Goal: Find contact information: Find contact information

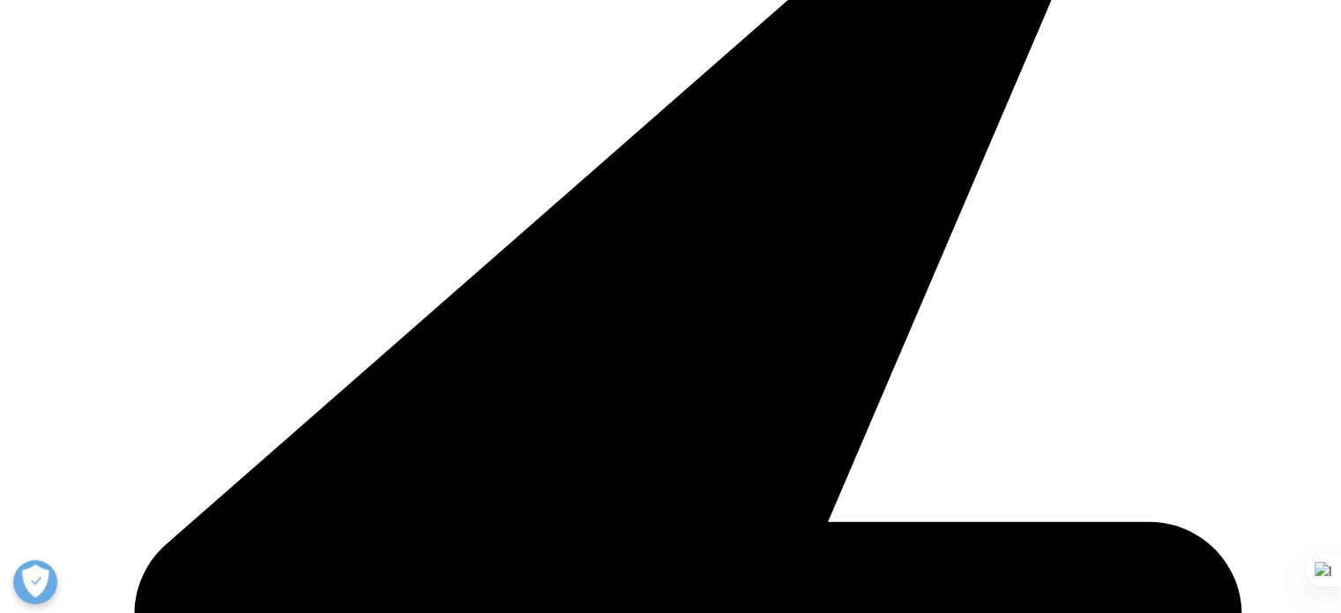
scroll to position [4605, 0]
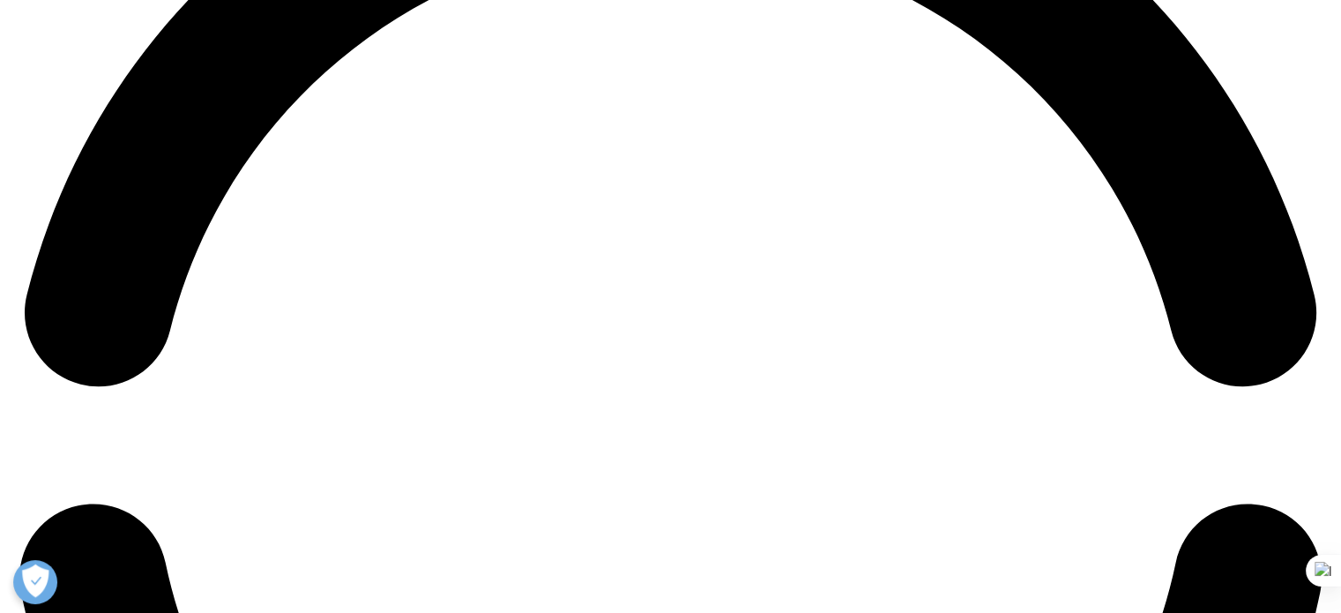
scroll to position [3057, 0]
